Goal: Task Accomplishment & Management: Manage account settings

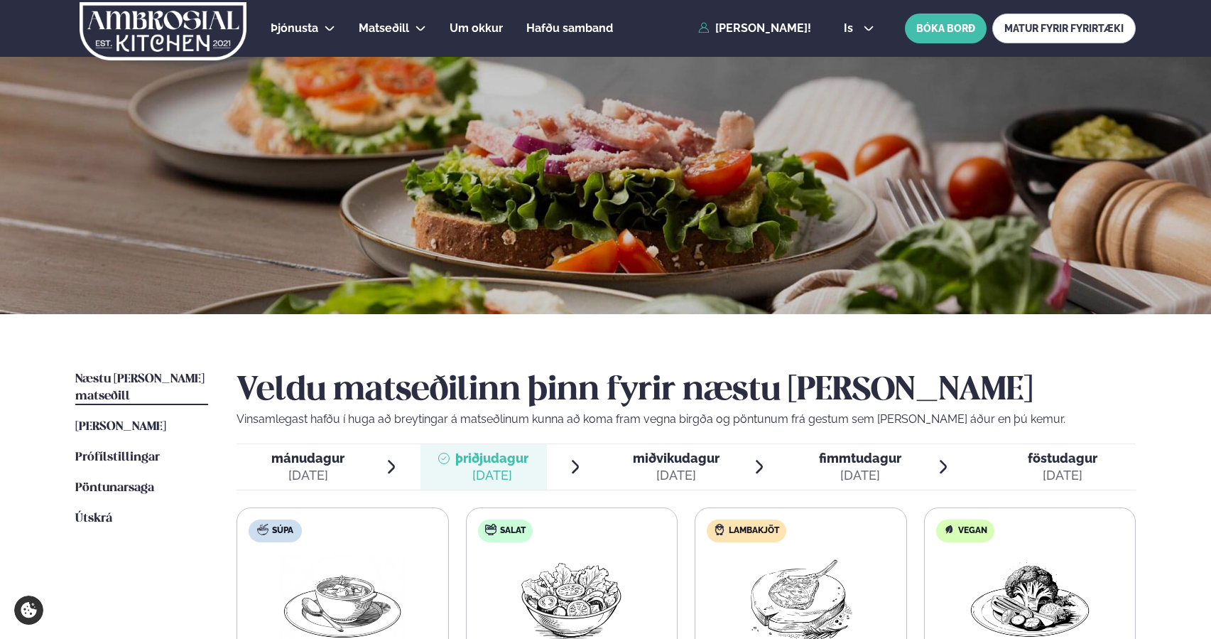
scroll to position [171, 0]
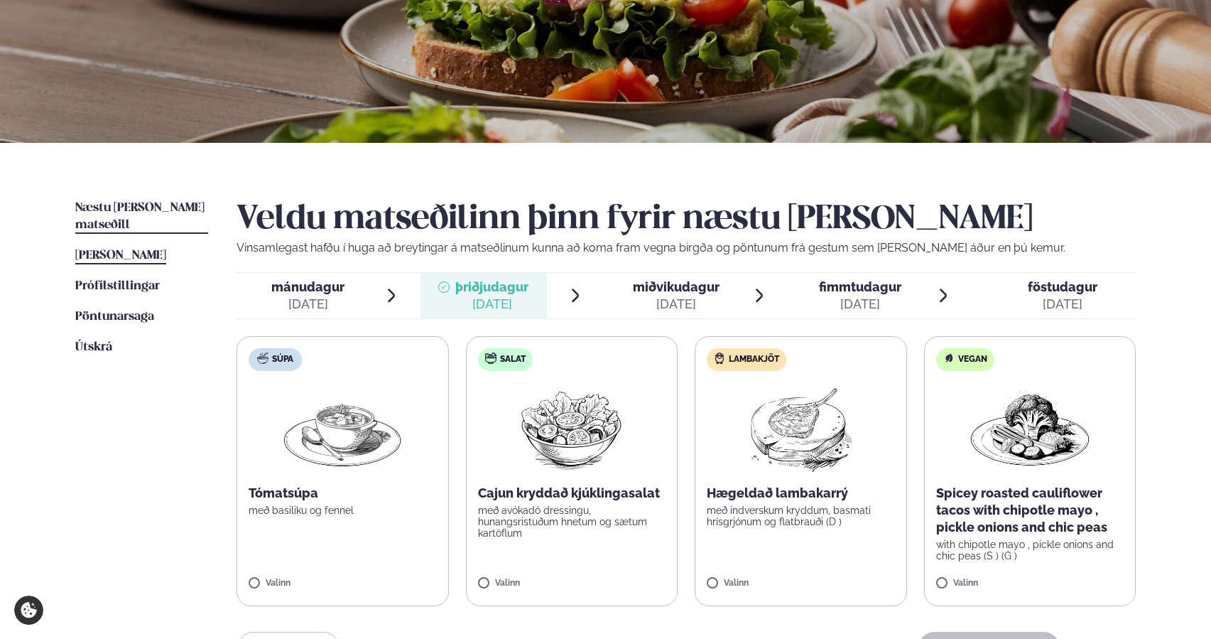
click at [125, 249] on span "[PERSON_NAME]" at bounding box center [120, 255] width 91 height 12
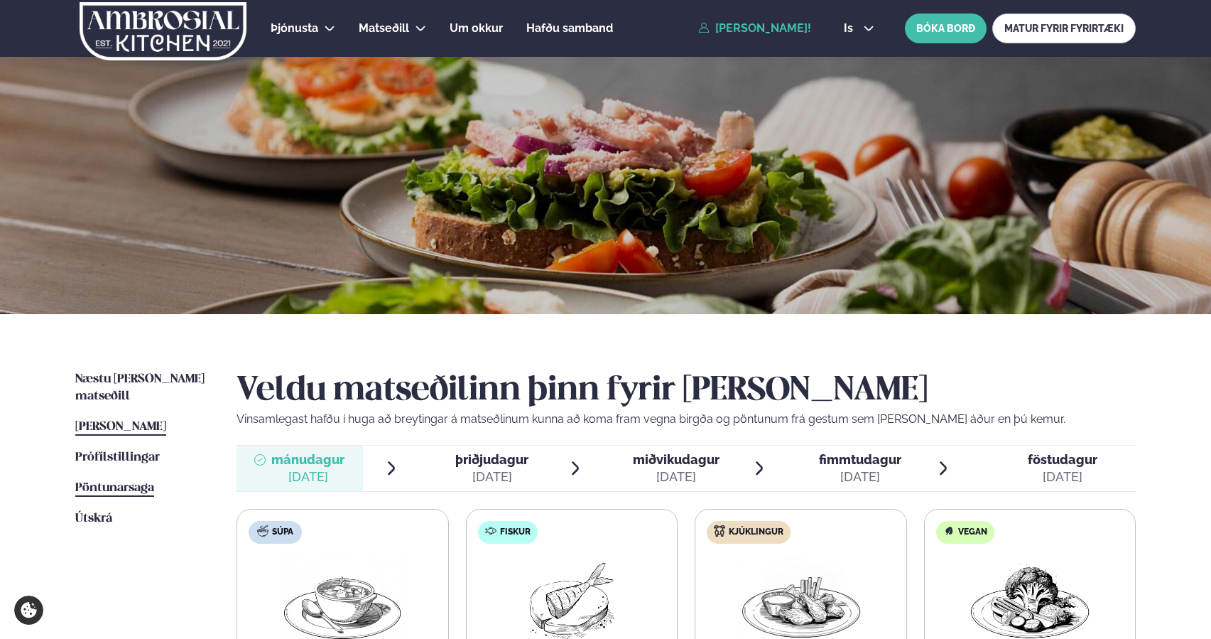
click at [119, 482] on span "Pöntunarsaga" at bounding box center [114, 488] width 79 height 12
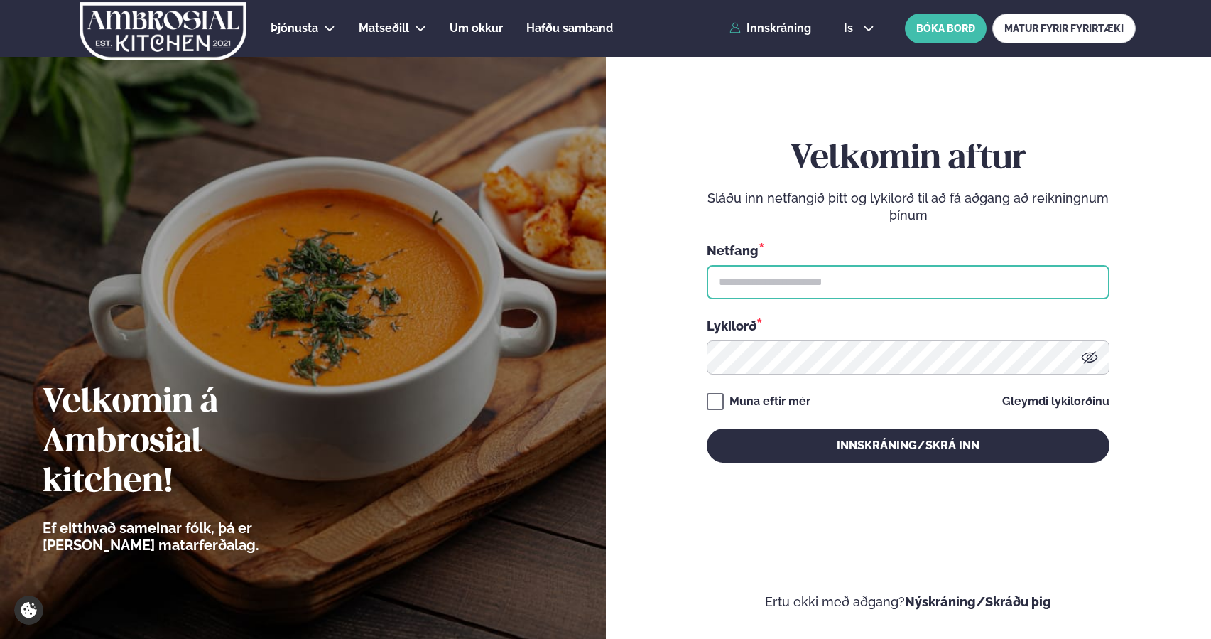
type input "**********"
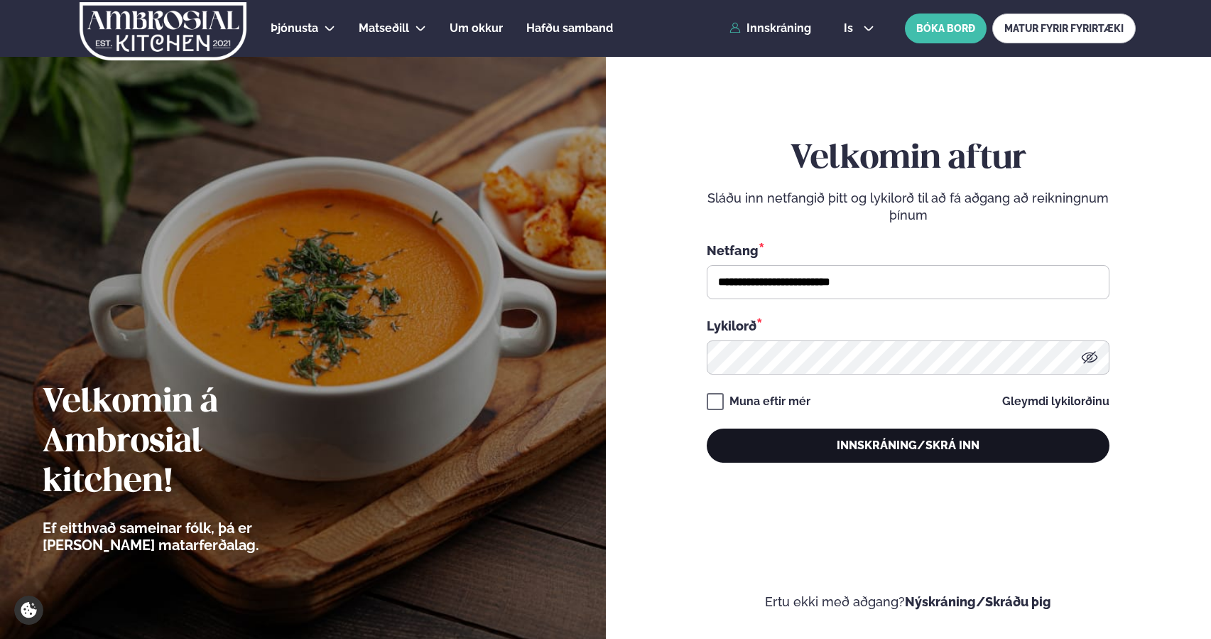
click at [765, 448] on button "Innskráning/Skrá inn" at bounding box center [908, 445] width 403 height 34
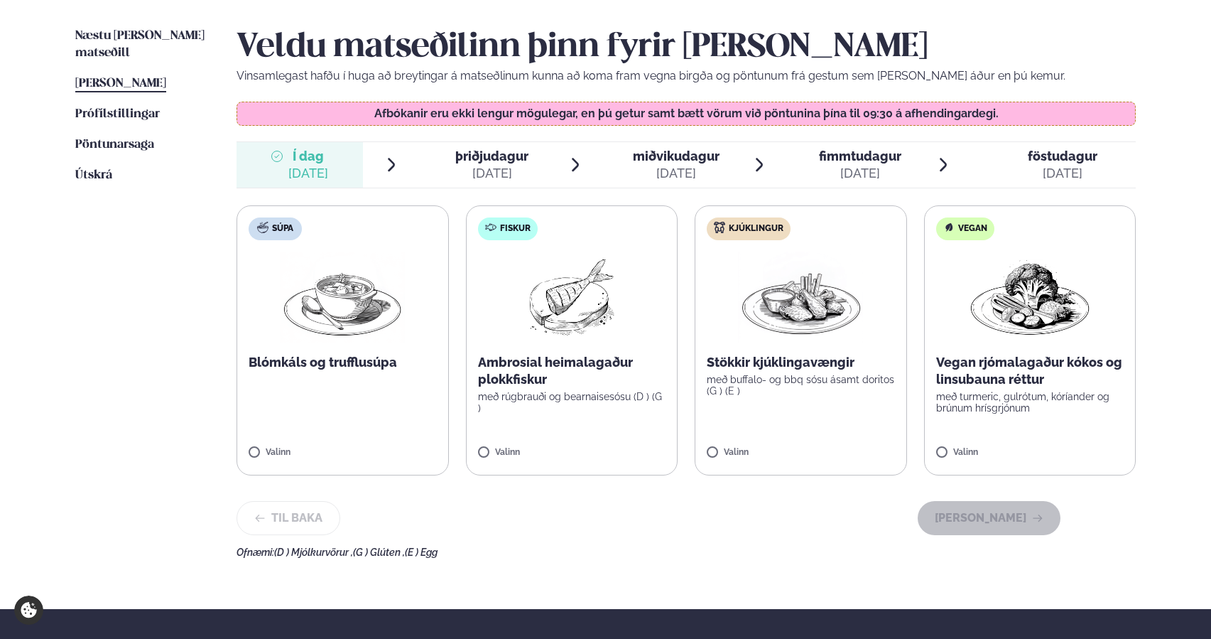
scroll to position [345, 0]
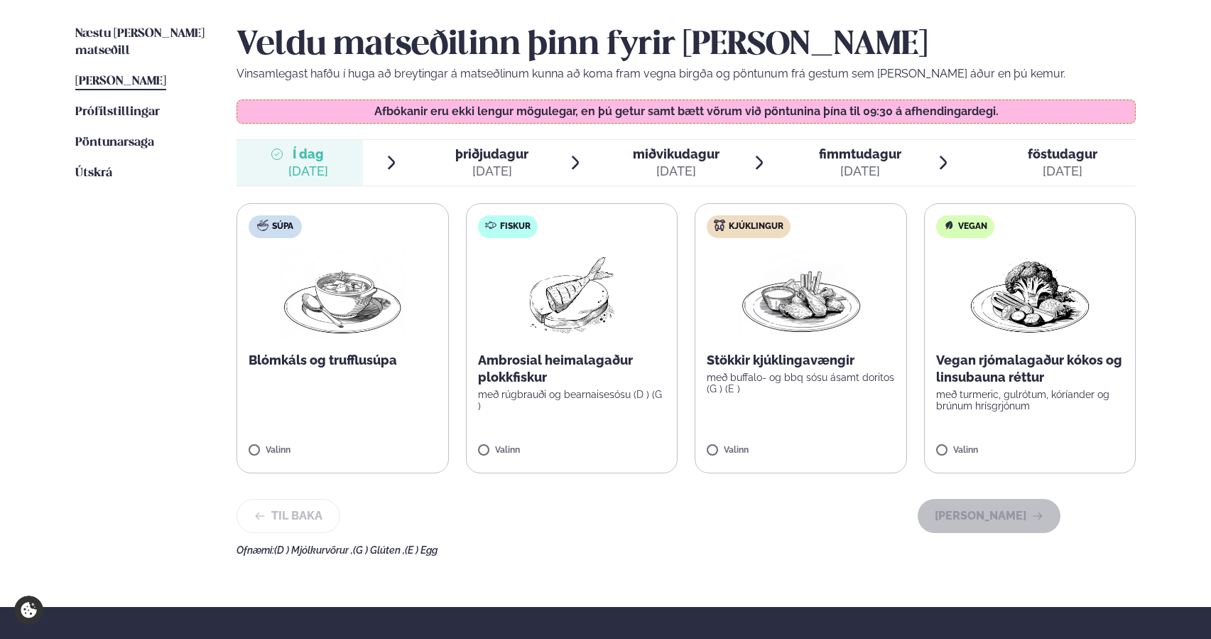
click at [504, 155] on span "þriðjudagur" at bounding box center [491, 153] width 73 height 15
